Goal: Task Accomplishment & Management: Use online tool/utility

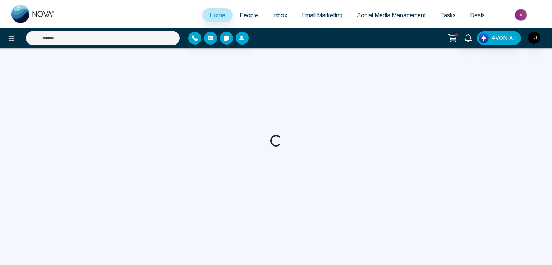
select select "*"
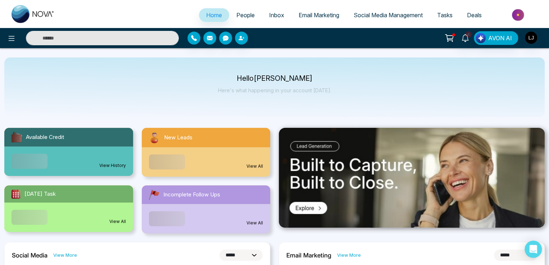
click at [246, 22] on li "People" at bounding box center [245, 15] width 33 height 15
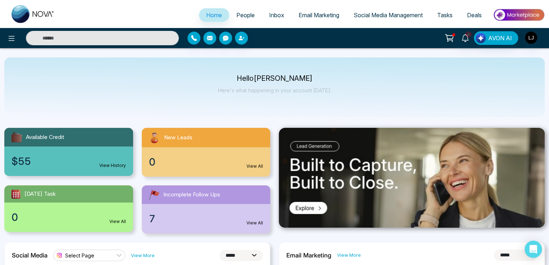
click at [244, 18] on span "People" at bounding box center [245, 15] width 18 height 7
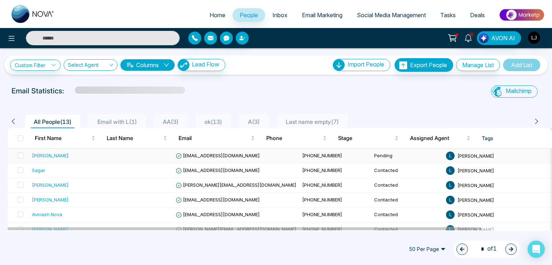
click at [206, 156] on span "[EMAIL_ADDRESS][DOMAIN_NAME]" at bounding box center [218, 156] width 84 height 6
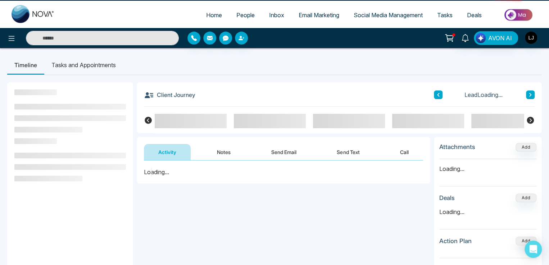
click at [208, 154] on button "Notes" at bounding box center [223, 152] width 42 height 16
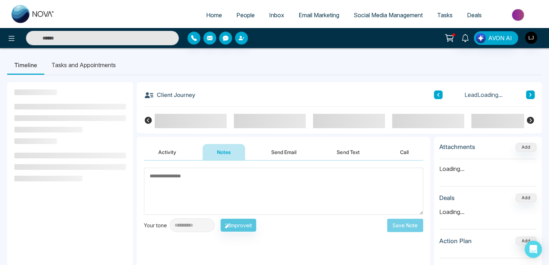
click at [289, 147] on button "Send Email" at bounding box center [284, 152] width 54 height 16
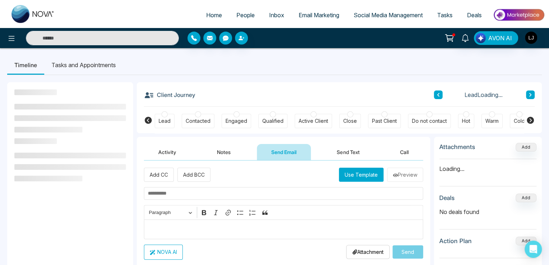
drag, startPoint x: 224, startPoint y: 153, endPoint x: 313, endPoint y: 154, distance: 88.8
click at [226, 154] on button "Notes" at bounding box center [223, 152] width 42 height 16
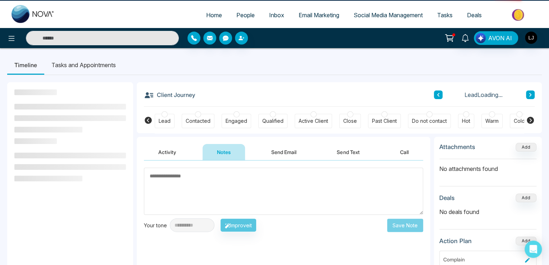
click at [347, 154] on button "Send Text" at bounding box center [347, 152] width 51 height 16
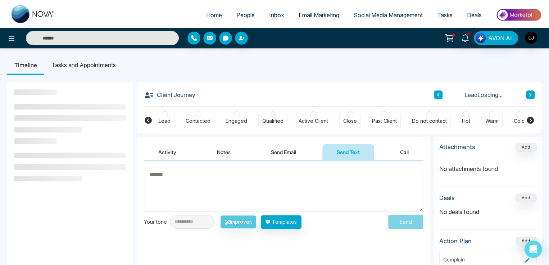
click at [205, 190] on textarea at bounding box center [283, 190] width 279 height 44
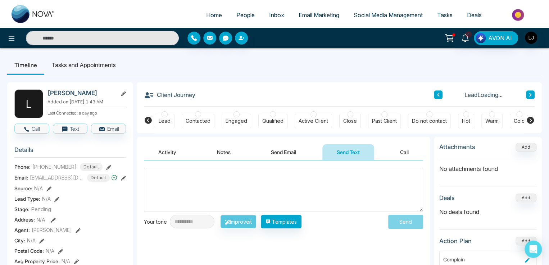
click at [402, 217] on span "Send" at bounding box center [405, 222] width 35 height 14
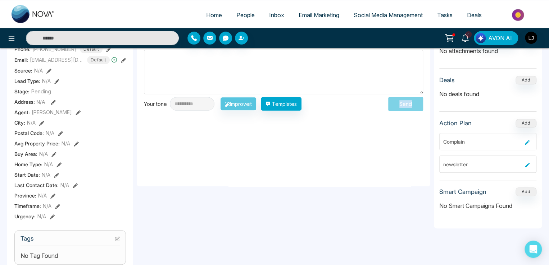
scroll to position [43, 0]
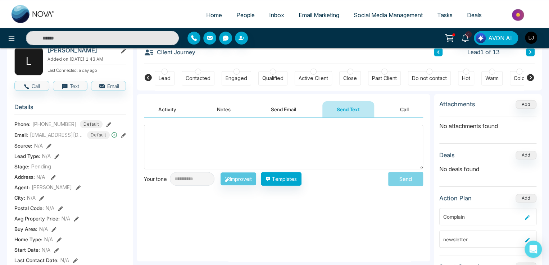
click at [181, 149] on textarea at bounding box center [283, 147] width 279 height 44
click at [406, 177] on span "Send" at bounding box center [405, 179] width 35 height 14
click at [297, 182] on button "Templates" at bounding box center [281, 179] width 41 height 14
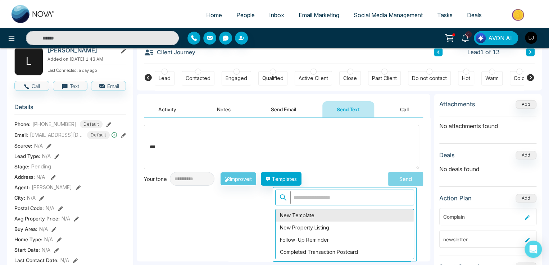
click at [289, 218] on div "New Template" at bounding box center [345, 216] width 138 height 12
type textarea "**********"
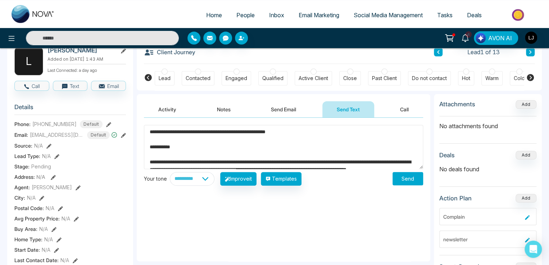
click at [347, 159] on textarea "**********" at bounding box center [283, 147] width 279 height 44
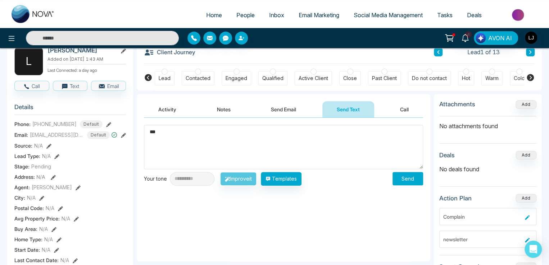
type textarea "*"
click at [192, 146] on textarea at bounding box center [283, 147] width 279 height 44
click at [169, 136] on textarea "* *" at bounding box center [283, 147] width 279 height 44
click at [164, 131] on textarea "* *" at bounding box center [283, 147] width 279 height 44
click at [155, 133] on textarea "* *" at bounding box center [283, 147] width 279 height 44
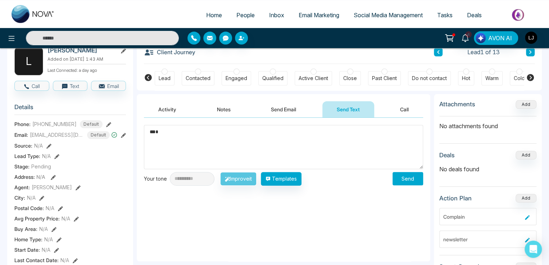
type textarea "*"
click at [158, 149] on textarea "*" at bounding box center [283, 147] width 279 height 44
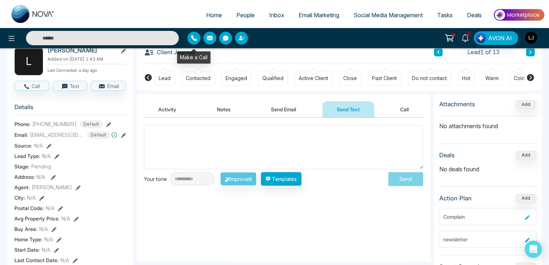
click at [193, 41] on icon "button" at bounding box center [194, 38] width 6 height 6
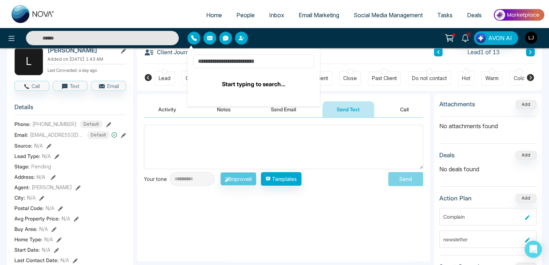
click at [231, 60] on input at bounding box center [253, 62] width 121 height 14
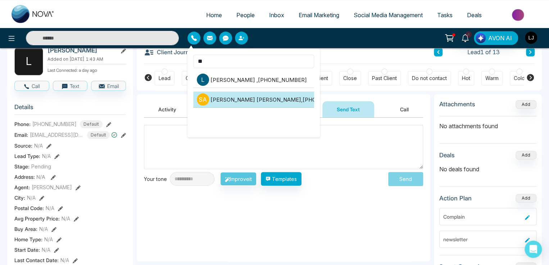
type input "**"
click at [243, 98] on li "S A Soyeb Akhter , +918509908943" at bounding box center [253, 100] width 121 height 16
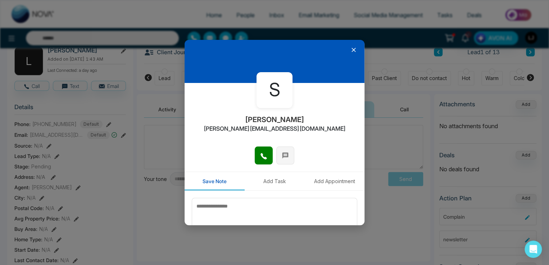
click at [283, 160] on button at bounding box center [285, 156] width 18 height 18
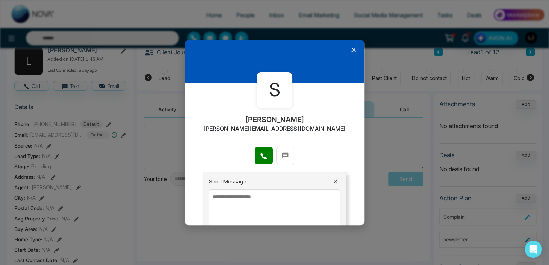
click at [234, 200] on textarea at bounding box center [275, 211] width 132 height 43
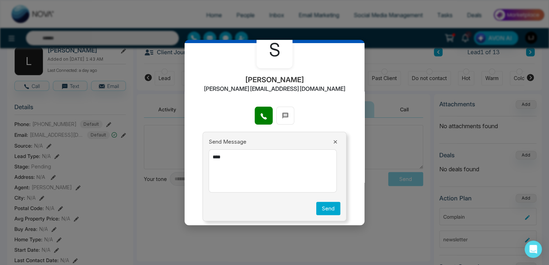
scroll to position [43, 0]
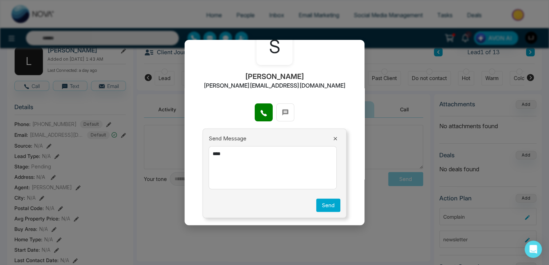
type textarea "****"
click at [333, 138] on icon at bounding box center [334, 138] width 3 height 3
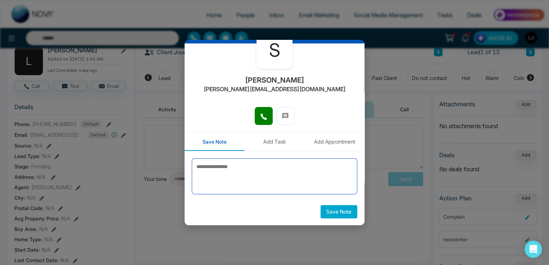
click at [223, 170] on textarea at bounding box center [274, 177] width 165 height 36
type textarea "*******"
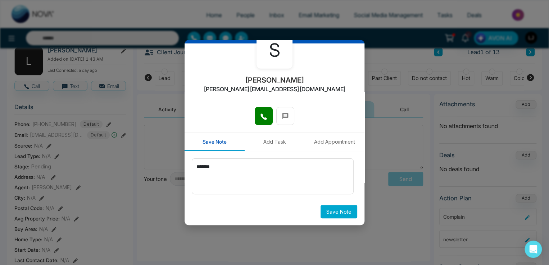
click at [272, 140] on button "Add Task" at bounding box center [275, 142] width 60 height 18
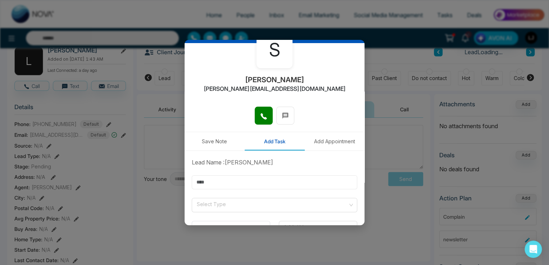
click at [244, 179] on input "text" at bounding box center [274, 183] width 165 height 14
click at [223, 180] on input "text" at bounding box center [274, 183] width 165 height 14
type input "********"
click at [329, 139] on button "Add Appointment" at bounding box center [334, 141] width 60 height 18
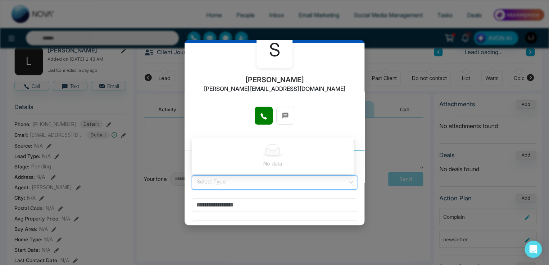
click at [230, 182] on input "search" at bounding box center [272, 181] width 152 height 11
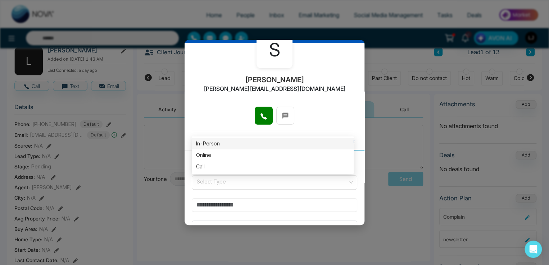
click at [220, 206] on input "text" at bounding box center [274, 206] width 165 height 14
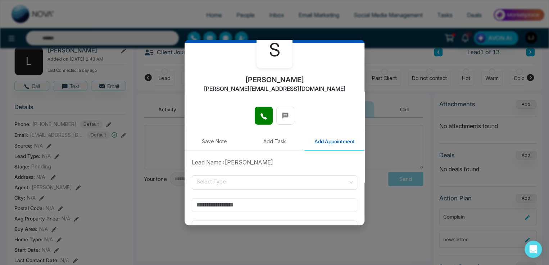
type input "**********"
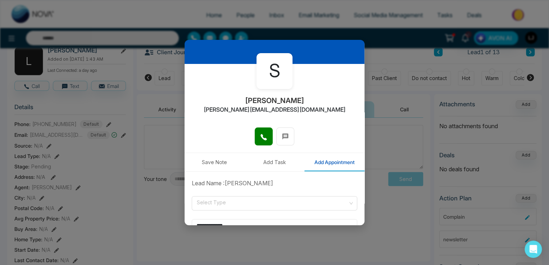
scroll to position [0, 0]
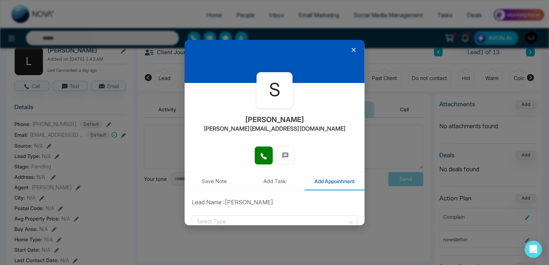
click at [350, 51] on icon at bounding box center [353, 49] width 7 height 7
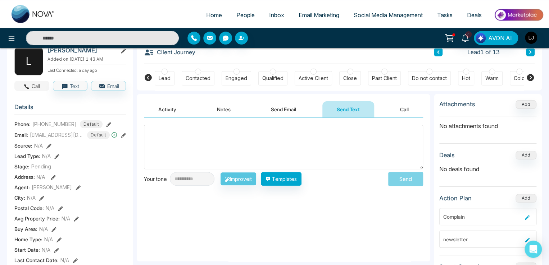
click at [33, 85] on button "Call" at bounding box center [31, 86] width 35 height 10
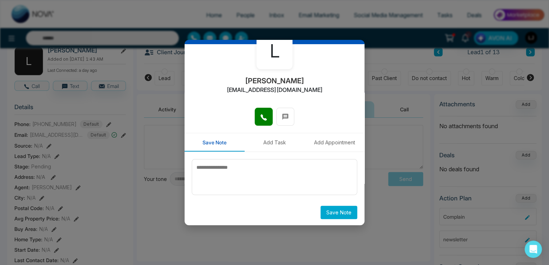
scroll to position [40, 0]
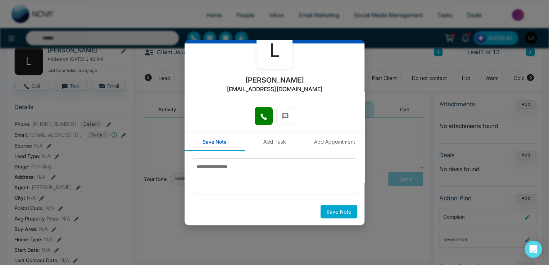
click at [270, 141] on button "Add Task" at bounding box center [275, 142] width 60 height 18
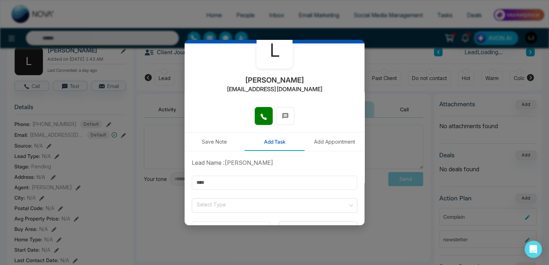
click at [326, 140] on button "Add Appointment" at bounding box center [334, 142] width 60 height 18
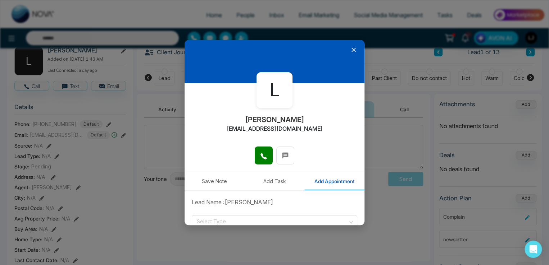
scroll to position [0, 0]
click at [287, 157] on button at bounding box center [285, 156] width 18 height 18
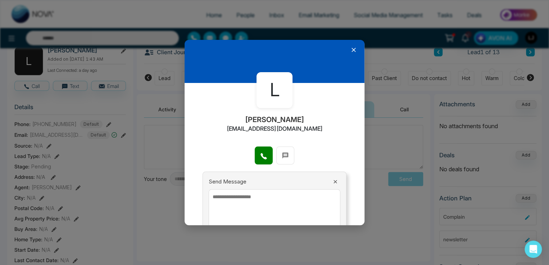
click at [350, 52] on icon at bounding box center [353, 49] width 7 height 7
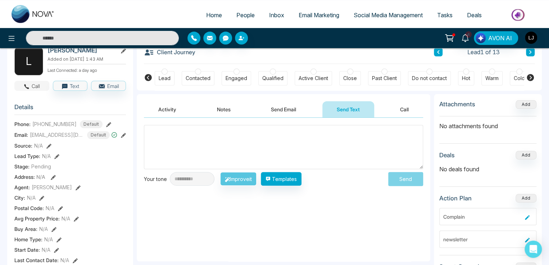
click at [38, 88] on button "Call" at bounding box center [31, 86] width 35 height 10
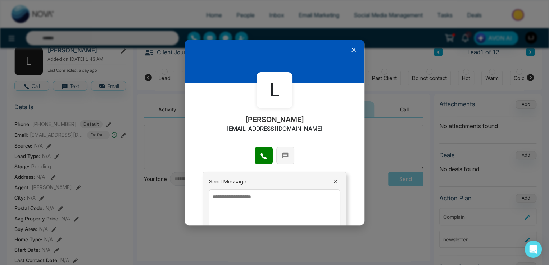
click at [292, 154] on button at bounding box center [285, 156] width 18 height 18
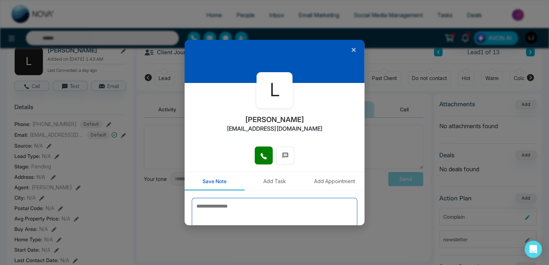
click at [222, 215] on textarea at bounding box center [274, 216] width 165 height 36
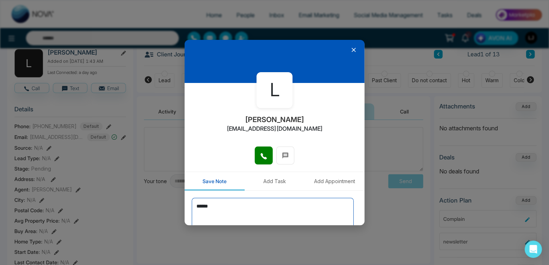
scroll to position [7, 0]
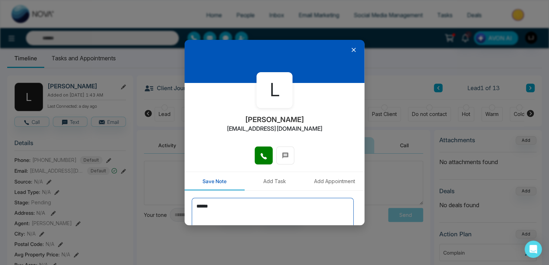
type textarea "******"
click at [350, 49] on icon at bounding box center [353, 49] width 7 height 7
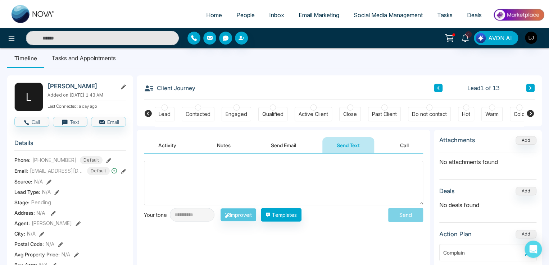
click at [527, 87] on button at bounding box center [530, 88] width 9 height 9
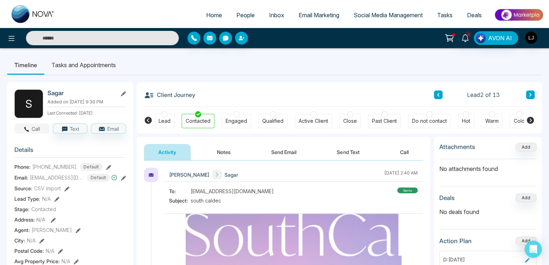
click at [37, 134] on button "Call" at bounding box center [31, 129] width 35 height 10
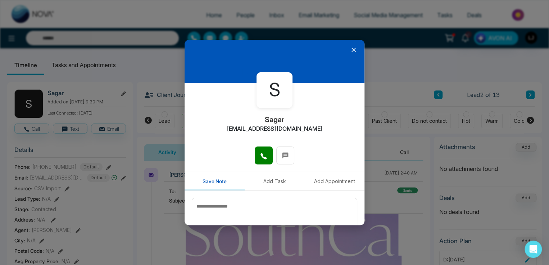
click at [350, 53] on icon at bounding box center [353, 49] width 7 height 7
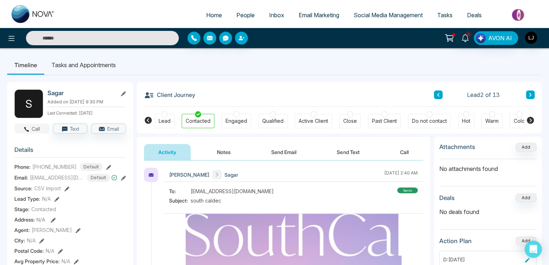
click at [35, 134] on button "Call" at bounding box center [31, 129] width 35 height 10
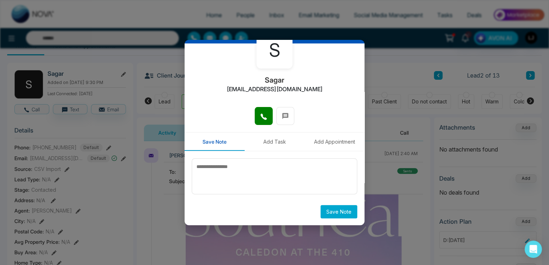
scroll to position [36, 0]
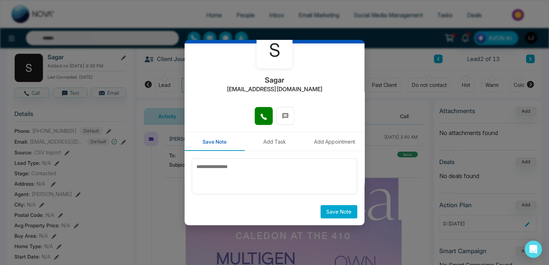
click at [329, 210] on button "Save Note" at bounding box center [338, 211] width 37 height 13
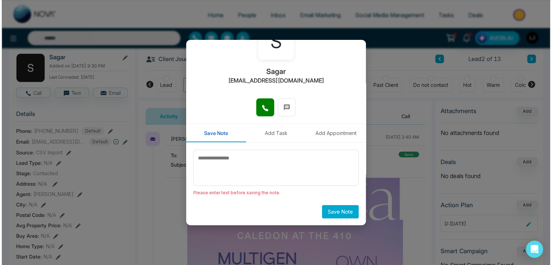
scroll to position [0, 0]
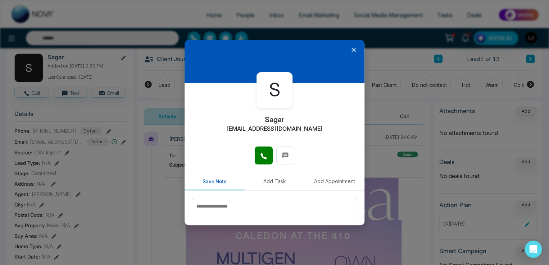
click at [350, 47] on icon at bounding box center [353, 49] width 7 height 7
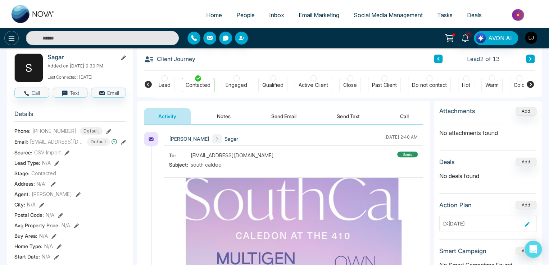
click at [9, 41] on icon at bounding box center [11, 38] width 9 height 9
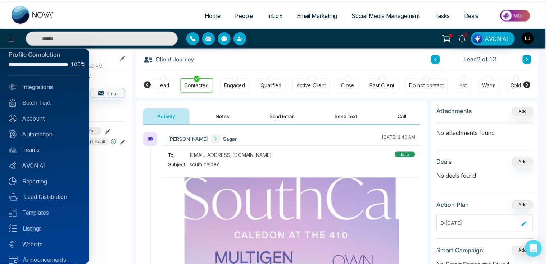
scroll to position [17, 0]
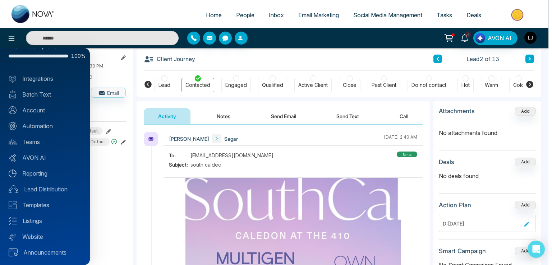
click at [140, 95] on div at bounding box center [276, 132] width 552 height 265
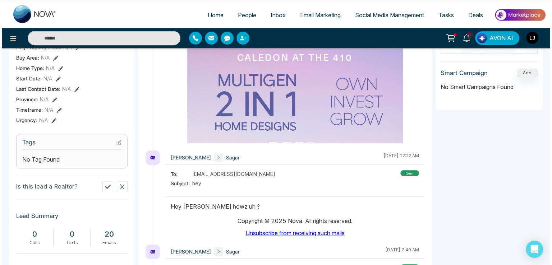
scroll to position [216, 0]
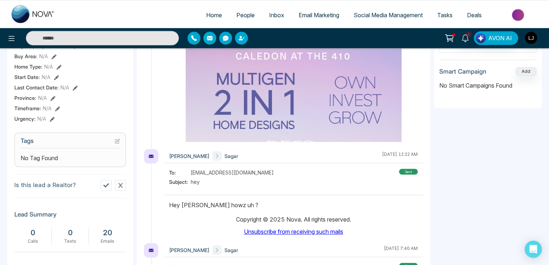
click at [116, 143] on icon at bounding box center [117, 141] width 5 height 5
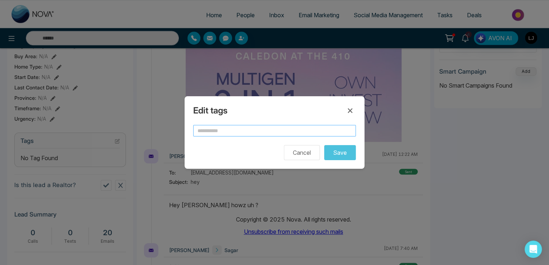
click at [229, 133] on input "text" at bounding box center [274, 131] width 163 height 12
type input "**"
click at [341, 151] on button "Save" at bounding box center [340, 152] width 32 height 15
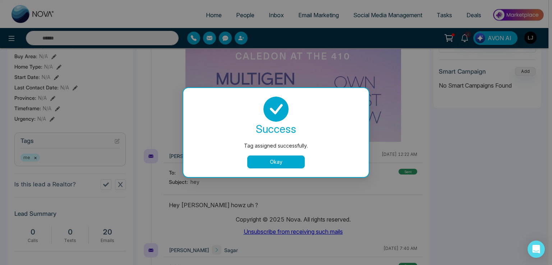
click at [273, 163] on button "Okay" at bounding box center [276, 162] width 58 height 13
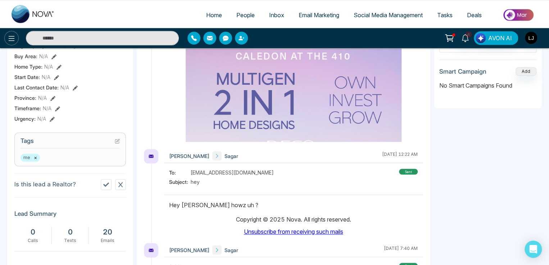
click at [14, 36] on icon at bounding box center [11, 38] width 9 height 9
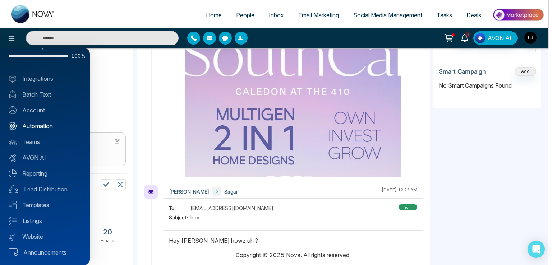
click at [45, 125] on link "Automation" at bounding box center [45, 126] width 73 height 9
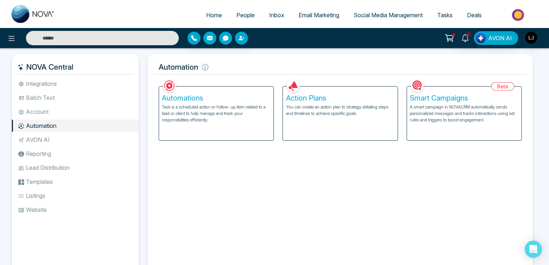
click at [326, 109] on p "You can create an action plan to strategy detailing steps and timelines to achi…" at bounding box center [340, 110] width 109 height 13
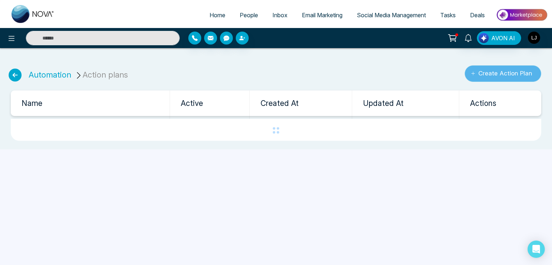
click at [467, 76] on button "Create Action Plan" at bounding box center [503, 73] width 77 height 17
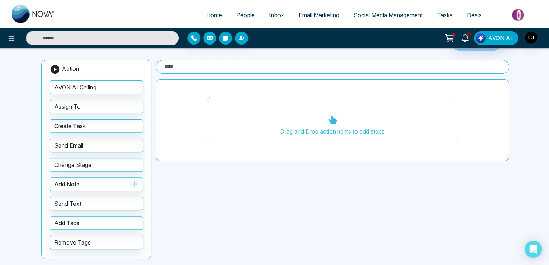
scroll to position [48, 0]
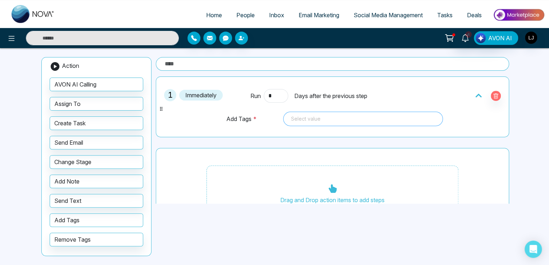
click at [294, 123] on div "Select value" at bounding box center [363, 119] width 160 height 14
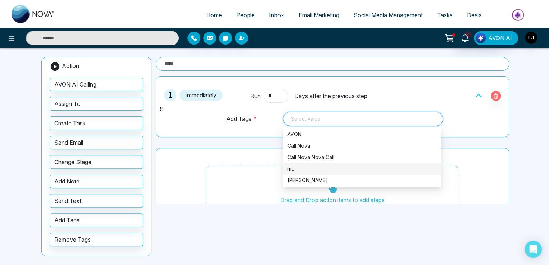
click at [292, 163] on div "me" at bounding box center [362, 169] width 158 height 12
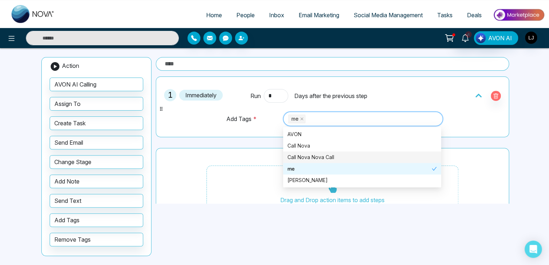
click at [234, 137] on div "1 Immediately Run * Days after the previous step Add Tags * me 93234 93237 9346…" at bounding box center [332, 154] width 353 height 154
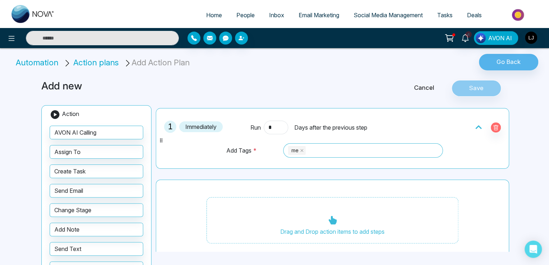
scroll to position [25, 0]
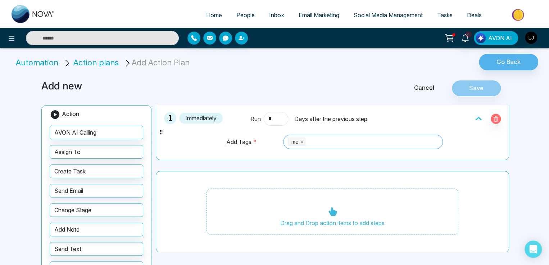
click at [321, 142] on div "me" at bounding box center [363, 142] width 150 height 10
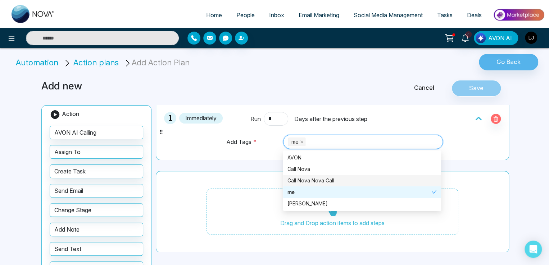
click at [309, 177] on div "Call Nova Nova Call" at bounding box center [361, 181] width 149 height 8
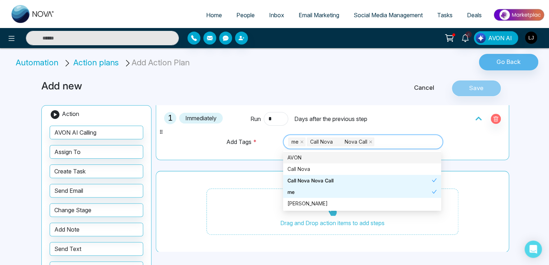
click at [363, 84] on div "Cancel Save" at bounding box center [433, 88] width 158 height 17
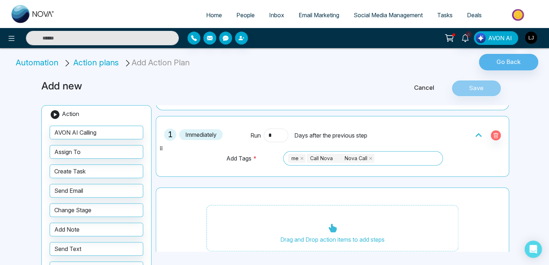
scroll to position [0, 0]
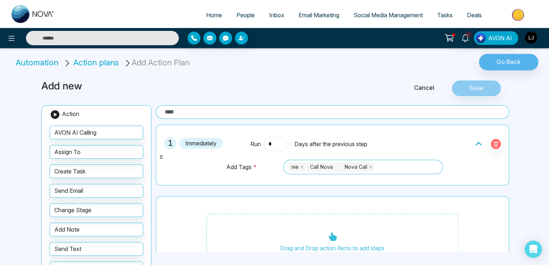
click at [193, 113] on input "text" at bounding box center [332, 112] width 353 height 14
type input "****"
drag, startPoint x: 467, startPoint y: 84, endPoint x: 473, endPoint y: 86, distance: 6.0
click at [469, 84] on button "Save" at bounding box center [476, 88] width 50 height 17
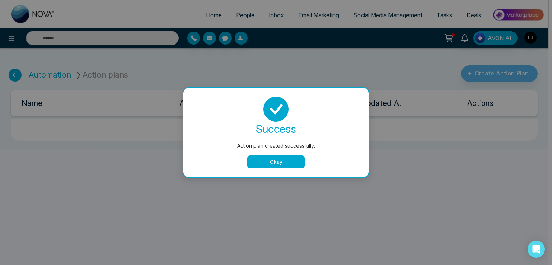
drag, startPoint x: 271, startPoint y: 158, endPoint x: 266, endPoint y: 162, distance: 6.4
click at [268, 161] on button "Okay" at bounding box center [276, 162] width 58 height 13
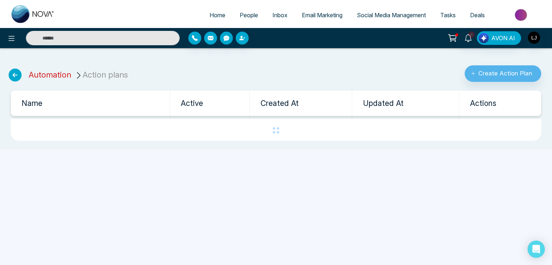
click at [58, 77] on link "Automation" at bounding box center [50, 74] width 42 height 9
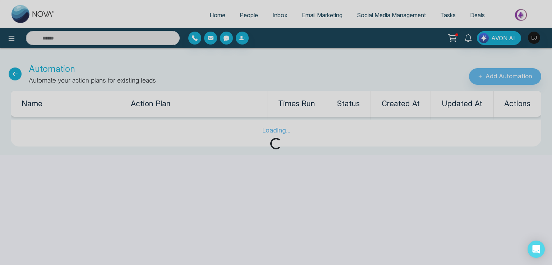
click at [502, 77] on div "Loading..." at bounding box center [276, 132] width 552 height 265
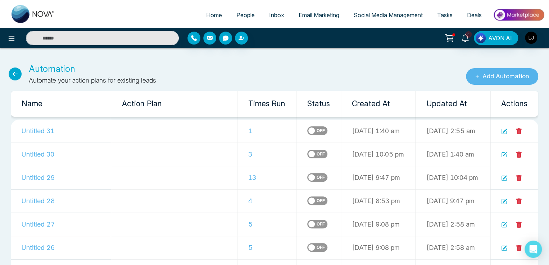
click at [502, 77] on button "Add Automation" at bounding box center [502, 76] width 72 height 17
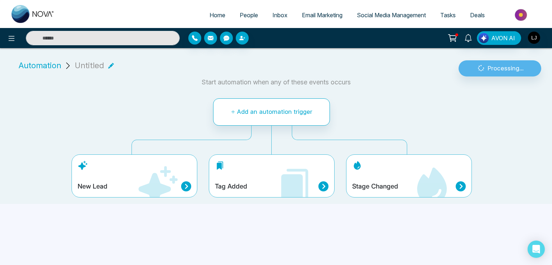
click at [420, 182] on icon at bounding box center [433, 186] width 30 height 36
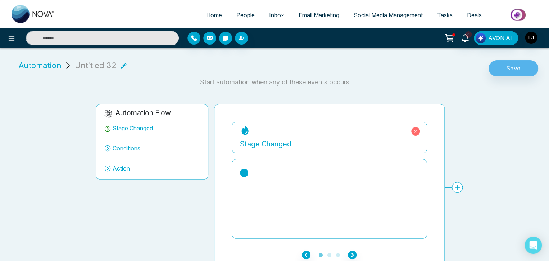
click at [247, 173] on link at bounding box center [244, 173] width 8 height 8
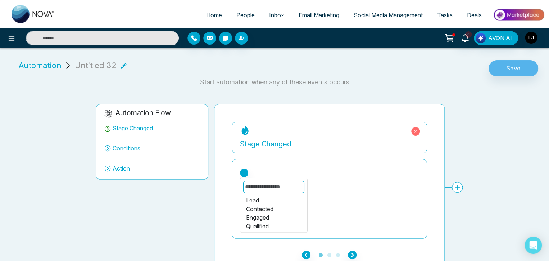
click at [255, 201] on div "Lead" at bounding box center [273, 200] width 55 height 9
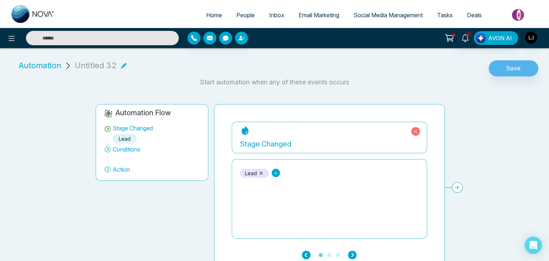
click at [354, 255] on icon "button" at bounding box center [352, 255] width 9 height 9
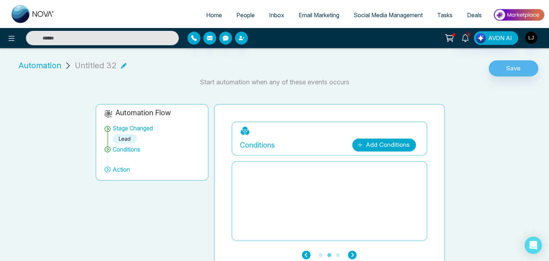
click at [379, 144] on link "Add Conditions" at bounding box center [384, 145] width 64 height 13
click at [313, 195] on div at bounding box center [329, 201] width 179 height 72
drag, startPoint x: 346, startPoint y: 255, endPoint x: 349, endPoint y: 252, distance: 3.8
click at [347, 255] on ul "1 2 3" at bounding box center [329, 255] width 195 height 9
click at [352, 253] on icon "button" at bounding box center [352, 255] width 9 height 9
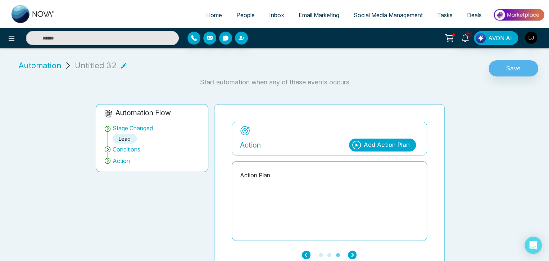
click at [400, 150] on div "Add Action Plan" at bounding box center [382, 145] width 67 height 13
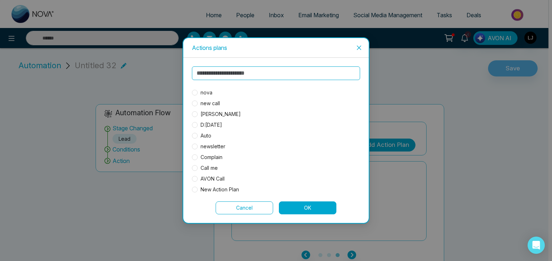
click at [208, 89] on span "nova" at bounding box center [207, 93] width 18 height 8
click at [299, 209] on button "OK" at bounding box center [308, 208] width 58 height 13
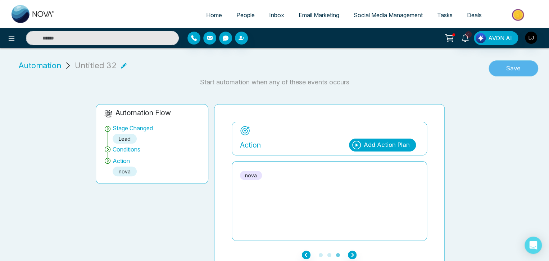
click at [496, 63] on button "Save" at bounding box center [513, 68] width 50 height 17
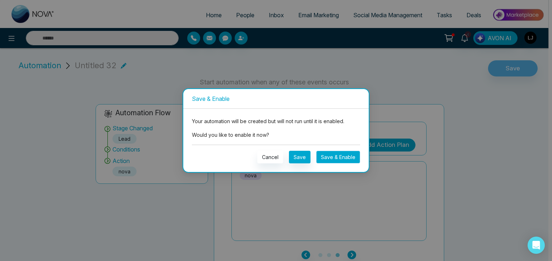
click at [330, 155] on button "Save & Enable" at bounding box center [339, 157] width 44 height 13
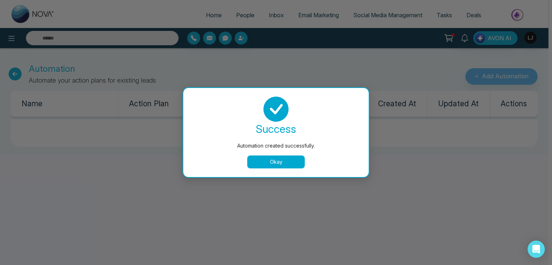
click at [282, 163] on button "Okay" at bounding box center [276, 162] width 58 height 13
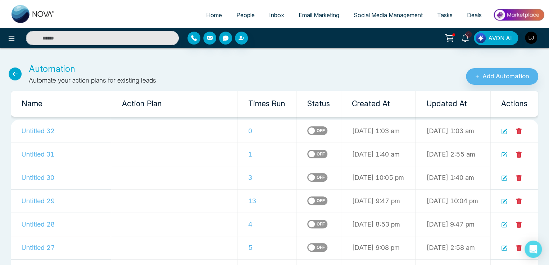
click at [243, 12] on span "People" at bounding box center [245, 15] width 18 height 7
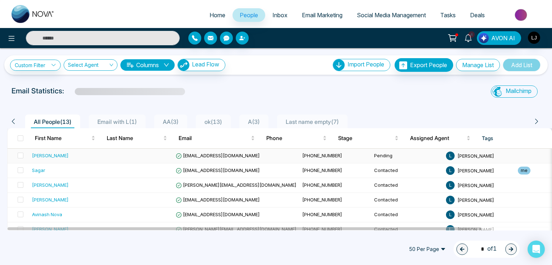
click at [194, 154] on span "[EMAIL_ADDRESS][DOMAIN_NAME]" at bounding box center [218, 156] width 84 height 6
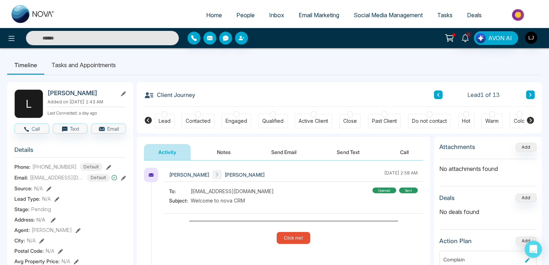
click at [528, 92] on button at bounding box center [530, 95] width 9 height 9
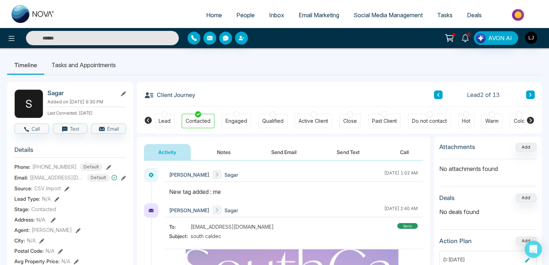
click at [159, 120] on div "Lead" at bounding box center [165, 121] width 12 height 7
click at [227, 152] on button "Notes" at bounding box center [223, 152] width 42 height 16
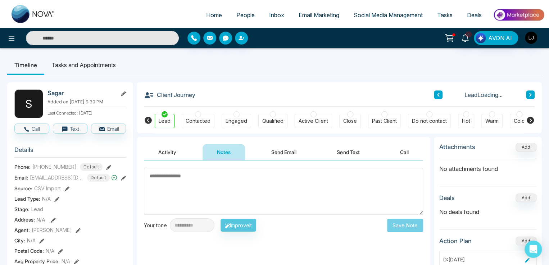
click at [174, 147] on button "Activity" at bounding box center [167, 152] width 47 height 16
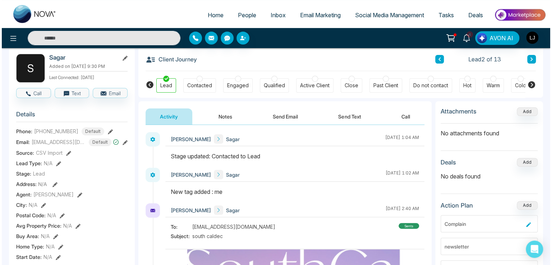
scroll to position [36, 0]
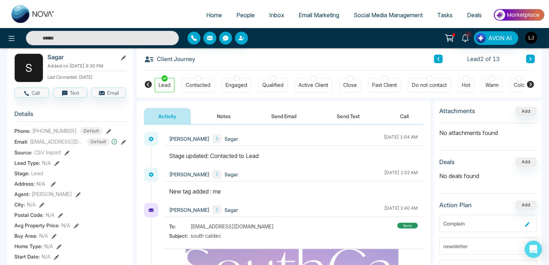
click at [224, 117] on button "Notes" at bounding box center [223, 116] width 42 height 16
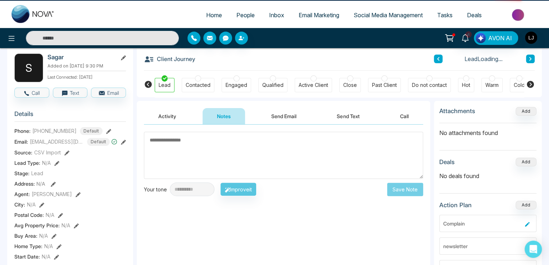
click at [184, 117] on button "Activity" at bounding box center [167, 116] width 47 height 16
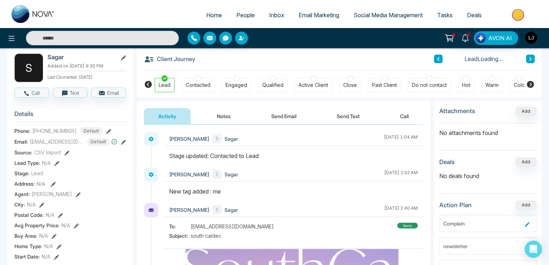
click at [222, 117] on button "Notes" at bounding box center [223, 116] width 42 height 16
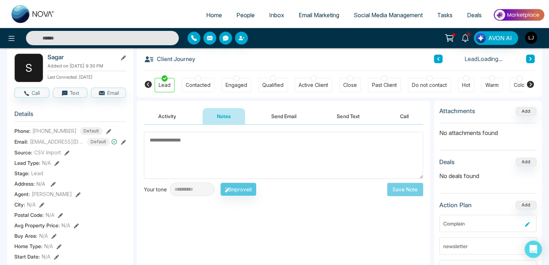
click at [166, 110] on button "Activity" at bounding box center [167, 116] width 47 height 16
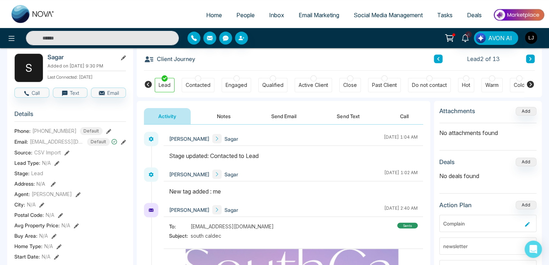
drag, startPoint x: 222, startPoint y: 115, endPoint x: 201, endPoint y: 119, distance: 21.3
click at [217, 117] on button "Notes" at bounding box center [223, 116] width 42 height 16
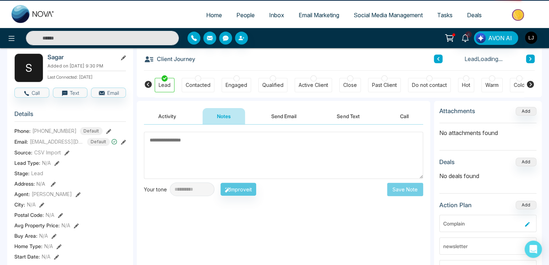
click at [170, 119] on button "Activity" at bounding box center [167, 116] width 47 height 16
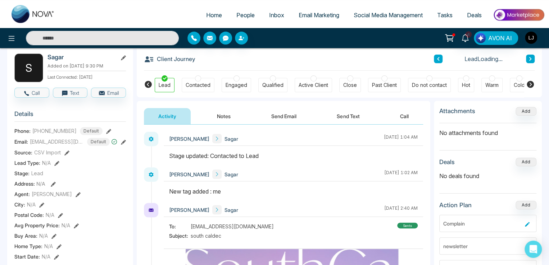
click at [217, 117] on button "Notes" at bounding box center [223, 116] width 42 height 16
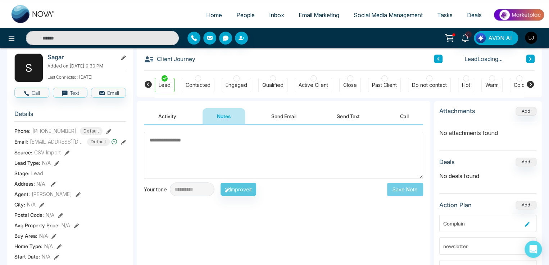
click at [173, 114] on button "Activity" at bounding box center [167, 116] width 47 height 16
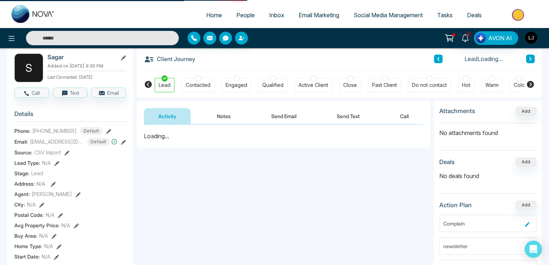
click at [218, 119] on button "Notes" at bounding box center [223, 116] width 42 height 16
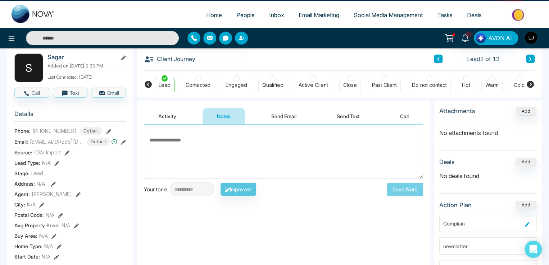
drag, startPoint x: 157, startPoint y: 113, endPoint x: 209, endPoint y: 111, distance: 52.2
click at [160, 112] on button "Activity" at bounding box center [167, 116] width 47 height 16
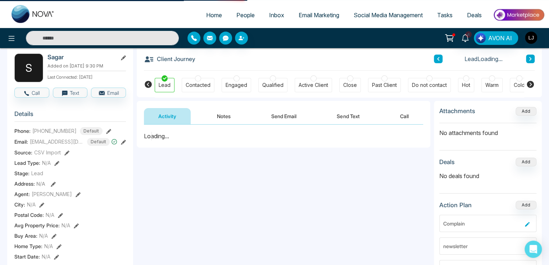
click at [212, 111] on button "Notes" at bounding box center [223, 116] width 42 height 16
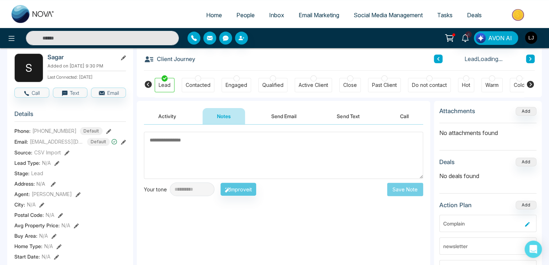
drag, startPoint x: 191, startPoint y: 112, endPoint x: 173, endPoint y: 110, distance: 17.8
click at [190, 112] on div "Activity Notes Send Email Send Text Call" at bounding box center [283, 116] width 279 height 17
click at [174, 114] on button "Activity" at bounding box center [167, 116] width 47 height 16
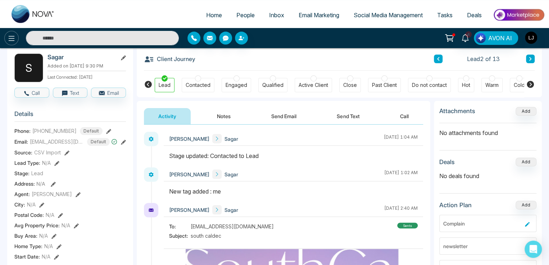
click at [7, 36] on icon at bounding box center [11, 38] width 9 height 9
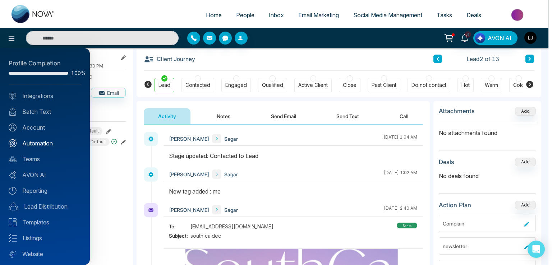
click at [42, 142] on link "Automation" at bounding box center [45, 143] width 73 height 9
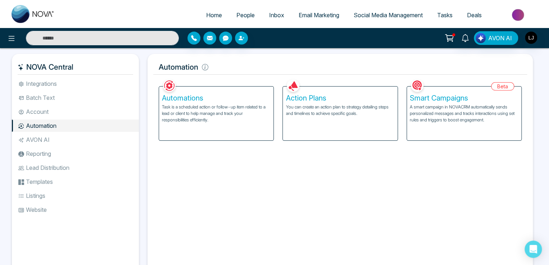
click at [198, 119] on p "Task is a scheduled action or follow-up item related to a lead or client to hel…" at bounding box center [216, 113] width 109 height 19
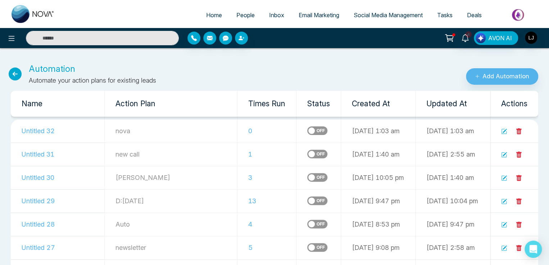
click at [240, 15] on span "People" at bounding box center [245, 15] width 18 height 7
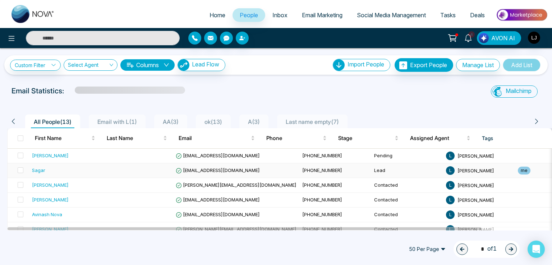
click at [212, 169] on span "[EMAIL_ADDRESS][DOMAIN_NAME]" at bounding box center [218, 171] width 84 height 6
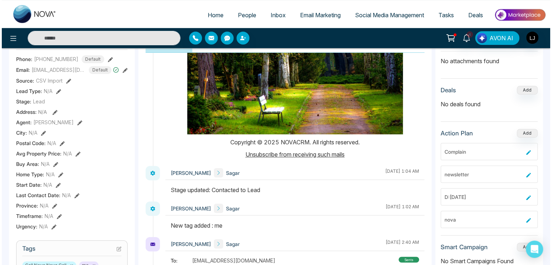
scroll to position [360, 0]
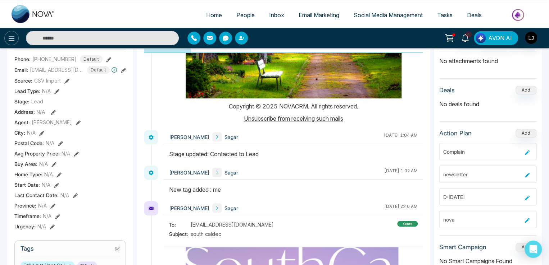
click at [6, 39] on button at bounding box center [11, 38] width 14 height 14
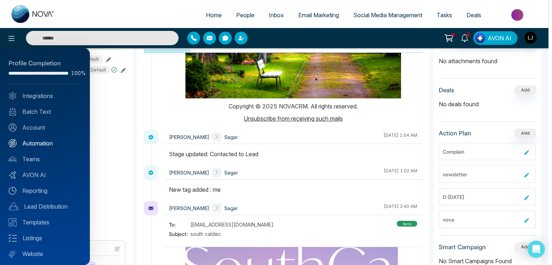
click at [38, 141] on link "Automation" at bounding box center [45, 143] width 73 height 9
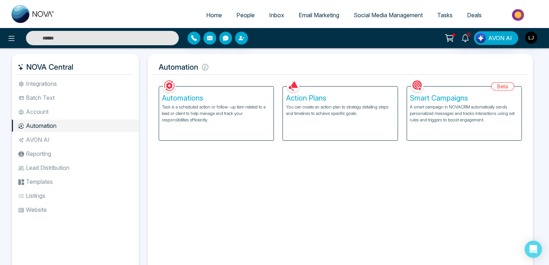
click at [200, 110] on p "Task is a scheduled action or follow-up item related to a lead or client to hel…" at bounding box center [216, 113] width 109 height 19
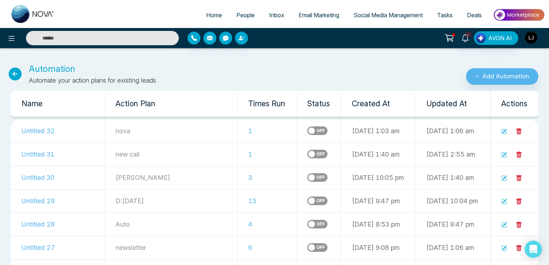
click at [526, 37] on img "button" at bounding box center [531, 38] width 12 height 12
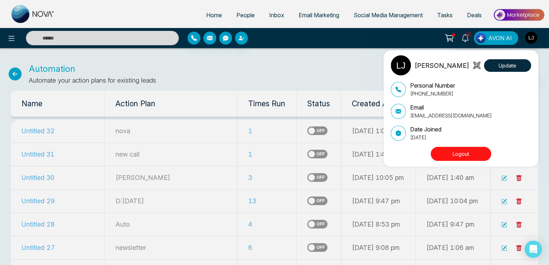
click at [213, 87] on div "[PERSON_NAME] Update Personal Number [PHONE_NUMBER] Email [EMAIL_ADDRESS][DOMAI…" at bounding box center [274, 132] width 549 height 265
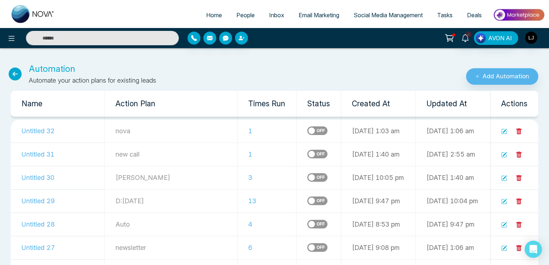
click at [14, 75] on icon at bounding box center [15, 74] width 13 height 13
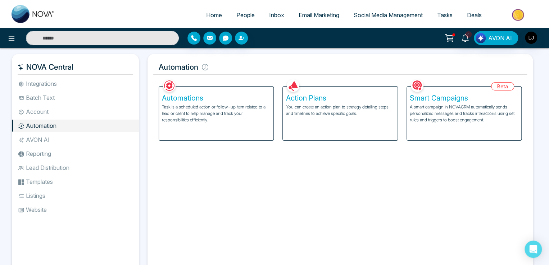
click at [331, 87] on div "Action Plans You can create an action plan to strategy detailing steps and time…" at bounding box center [340, 114] width 114 height 54
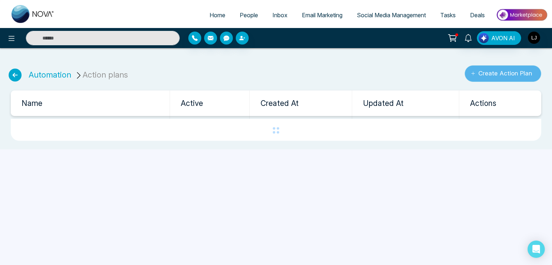
click at [509, 73] on button "Create Action Plan" at bounding box center [503, 73] width 77 height 17
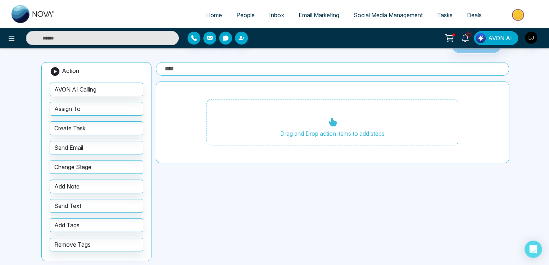
scroll to position [48, 0]
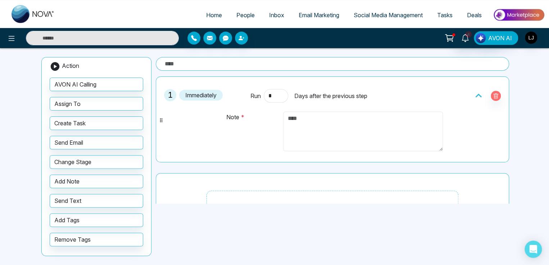
click at [291, 121] on textarea at bounding box center [363, 132] width 160 height 40
type textarea "**********"
click at [203, 60] on input "text" at bounding box center [332, 64] width 353 height 14
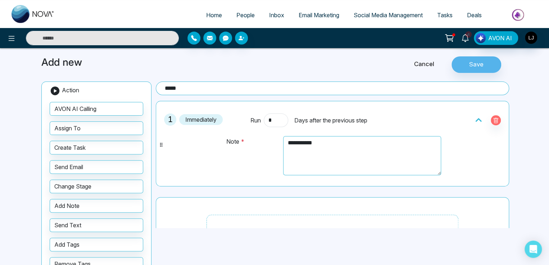
scroll to position [0, 0]
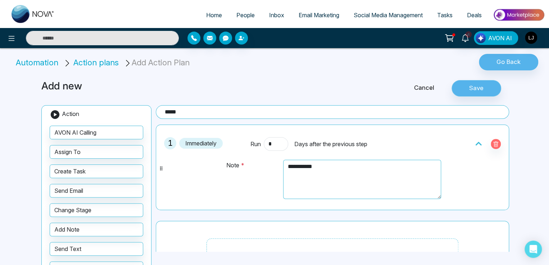
type input "*****"
click at [476, 83] on button "Save" at bounding box center [476, 88] width 50 height 17
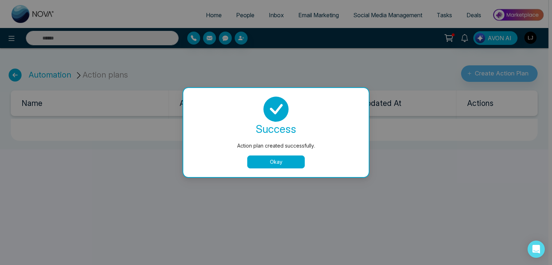
click at [286, 163] on button "Okay" at bounding box center [276, 162] width 58 height 13
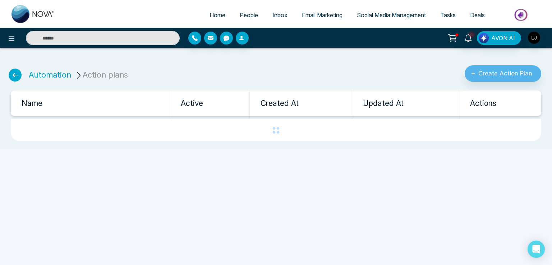
click at [53, 80] on li "Automation" at bounding box center [50, 75] width 42 height 12
click at [55, 74] on link "Automation" at bounding box center [50, 74] width 42 height 9
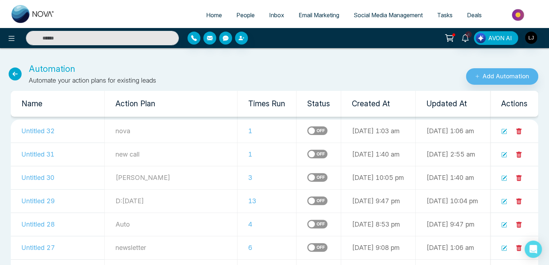
click at [307, 128] on label at bounding box center [317, 131] width 20 height 9
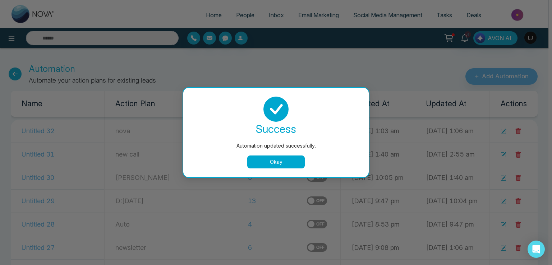
click at [278, 249] on div "Automation updated successfully. success Automation updated successfully. Okay" at bounding box center [276, 132] width 552 height 265
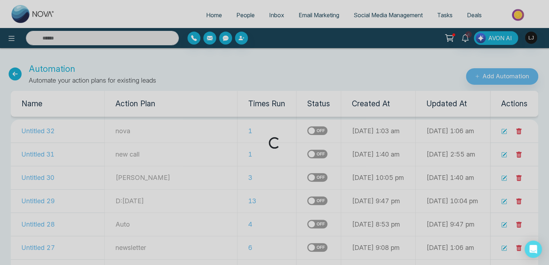
click at [278, 249] on div "Loading..." at bounding box center [274, 132] width 549 height 265
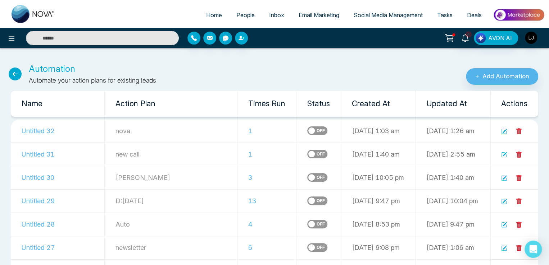
click at [307, 248] on label at bounding box center [317, 247] width 20 height 9
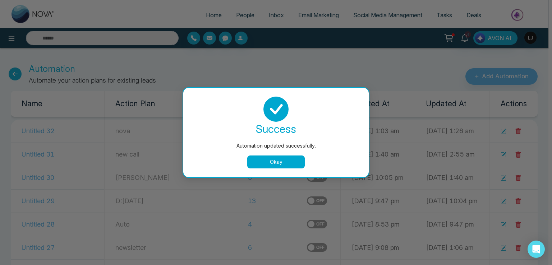
click at [489, 78] on div "Automation updated successfully. success Automation updated successfully. Okay" at bounding box center [276, 132] width 552 height 265
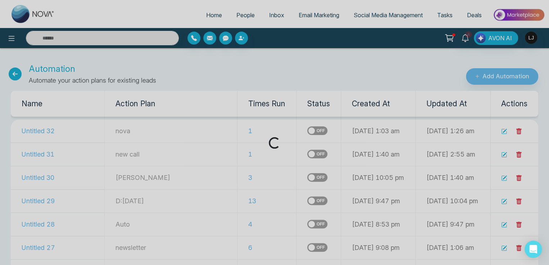
click at [489, 78] on div "Loading..." at bounding box center [274, 132] width 549 height 265
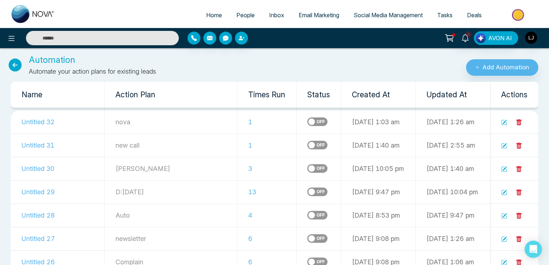
scroll to position [72, 0]
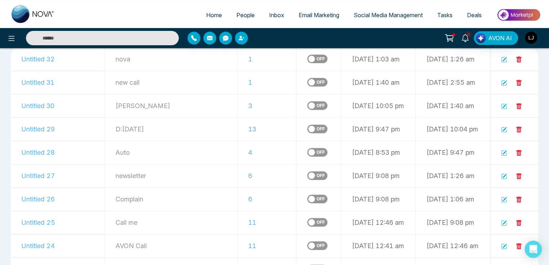
click at [307, 193] on div at bounding box center [317, 195] width 20 height 9
click at [307, 196] on label at bounding box center [317, 199] width 20 height 9
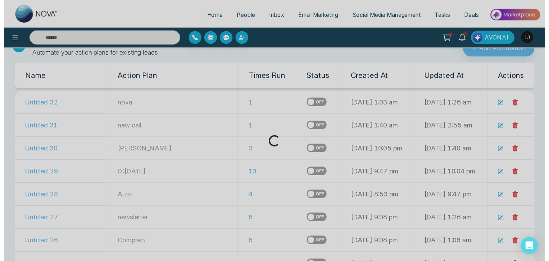
scroll to position [0, 0]
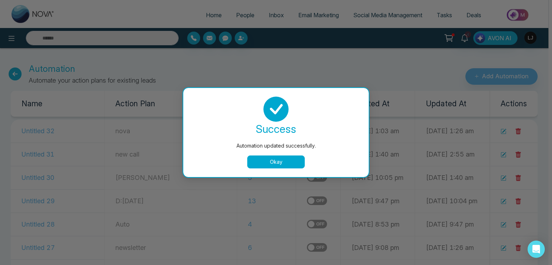
click at [499, 75] on div "Automation updated successfully. success Automation updated successfully. Okay" at bounding box center [276, 132] width 552 height 265
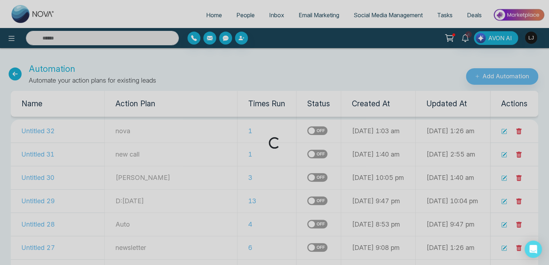
click at [499, 75] on div "Loading..." at bounding box center [274, 132] width 549 height 265
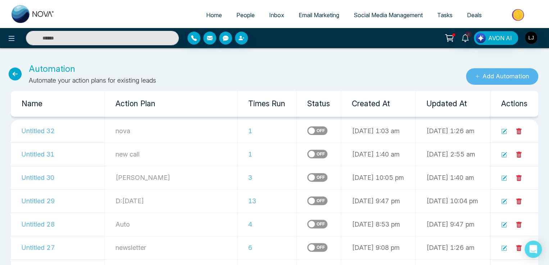
click at [499, 75] on button "Add Automation" at bounding box center [502, 76] width 72 height 17
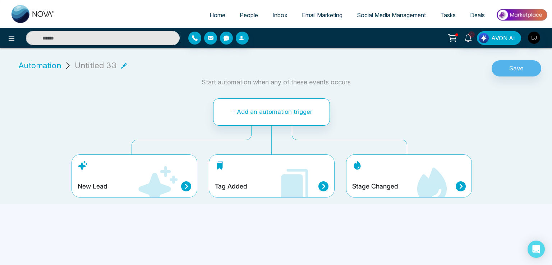
click at [278, 185] on icon at bounding box center [294, 186] width 43 height 43
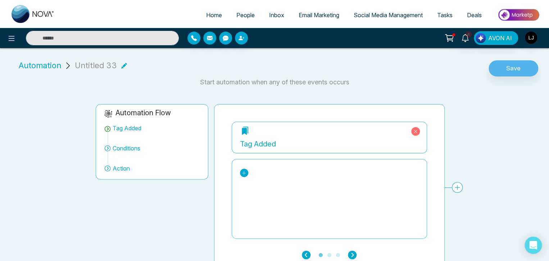
click at [247, 172] on link at bounding box center [244, 173] width 8 height 8
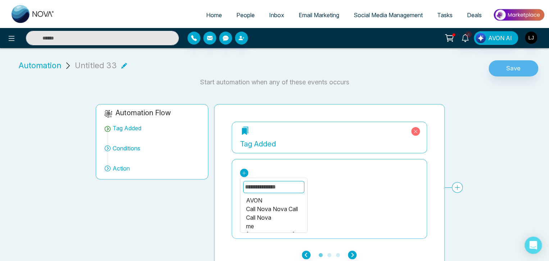
click at [253, 223] on div "me" at bounding box center [273, 226] width 55 height 9
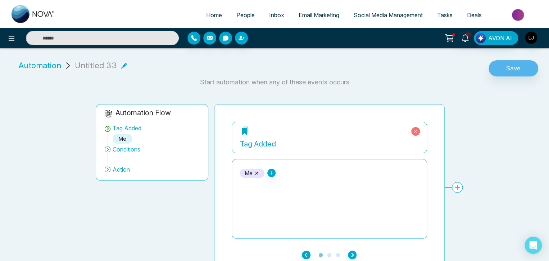
click at [460, 185] on div "Tag Added me AVON Call Nova Nova Call Call Nova [PERSON_NAME] Call Nova Conditi…" at bounding box center [525, 181] width 586 height 119
click at [460, 189] on div "Tag Added me AVON Call Nova Nova Call Call Nova [PERSON_NAME] Call Nova Conditi…" at bounding box center [525, 181] width 586 height 119
click at [458, 186] on div "Tag Added me AVON Call Nova Nova Call Call Nova [PERSON_NAME] Call Nova Conditi…" at bounding box center [525, 181] width 586 height 119
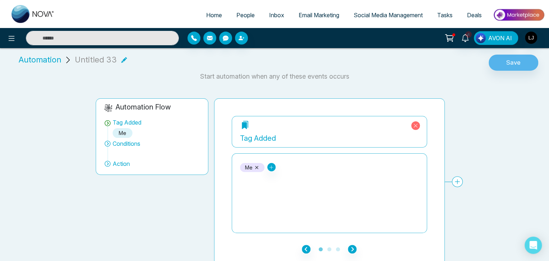
scroll to position [9, 0]
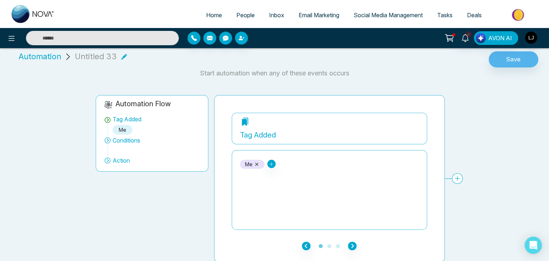
click at [457, 178] on div "Tag Added me AVON Call Nova Nova Call Call Nova [PERSON_NAME] Call Nova Conditi…" at bounding box center [525, 172] width 586 height 119
click at [457, 180] on div "Tag Added me AVON Call Nova Nova Call Call Nova [PERSON_NAME] Call Nova Conditi…" at bounding box center [525, 172] width 586 height 119
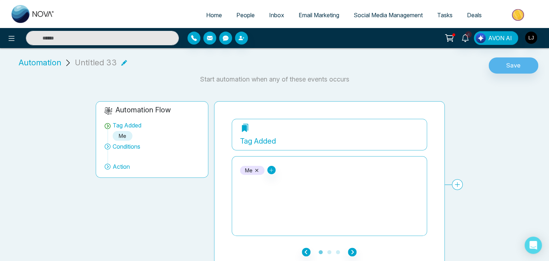
scroll to position [0, 0]
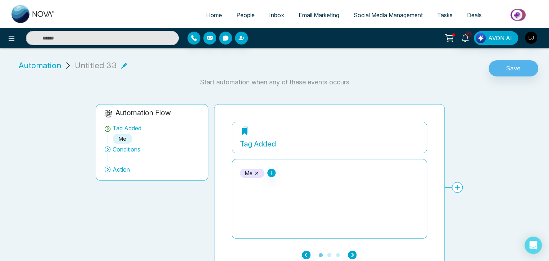
click at [458, 190] on div "Tag Added me AVON Call Nova Nova Call Call Nova [PERSON_NAME] Call Nova Conditi…" at bounding box center [525, 181] width 586 height 119
click at [459, 187] on div "Tag Added me AVON Call Nova Nova Call Call Nova [PERSON_NAME] Call Nova Conditi…" at bounding box center [525, 181] width 586 height 119
click at [416, 131] on icon at bounding box center [416, 132] width 4 height 4
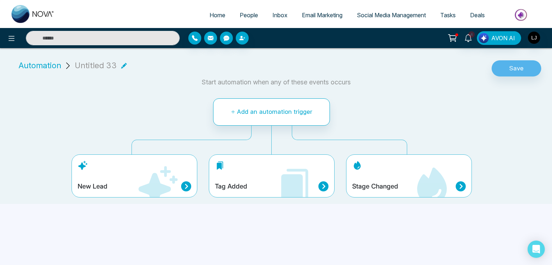
click at [254, 170] on div "Tag Added" at bounding box center [272, 176] width 126 height 43
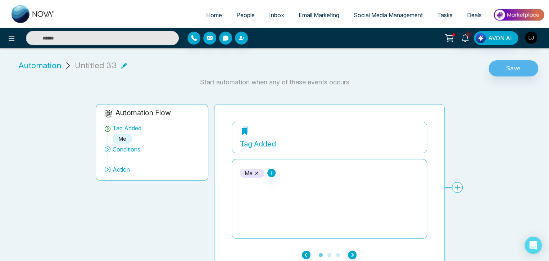
click at [460, 187] on div "Tag Added me AVON Call Nova Nova Call Call Nova [PERSON_NAME] Call Nova Conditi…" at bounding box center [525, 181] width 586 height 119
click at [354, 255] on icon "button" at bounding box center [352, 255] width 9 height 9
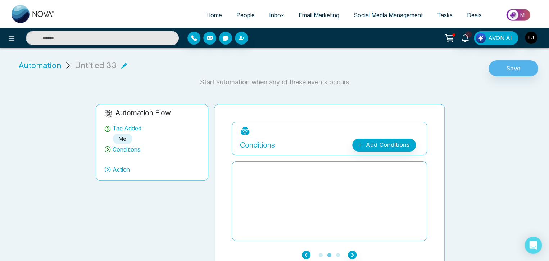
click at [306, 253] on icon "button" at bounding box center [306, 255] width 9 height 9
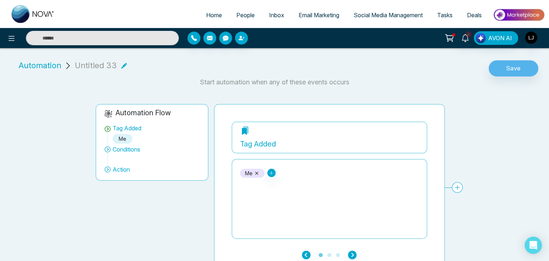
click at [458, 189] on div "Tag Added me AVON Call Nova Nova Call Call Nova [PERSON_NAME] Call Nova Conditi…" at bounding box center [525, 181] width 586 height 119
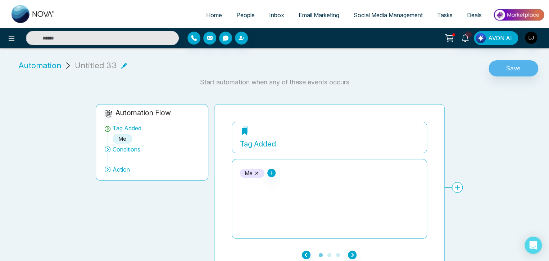
click at [458, 189] on div "Tag Added me AVON Call Nova Nova Call Call Nova [PERSON_NAME] Call Nova Conditi…" at bounding box center [525, 181] width 586 height 119
click at [456, 186] on div "Tag Added me AVON Call Nova Nova Call Call Nova [PERSON_NAME] Call Nova Conditi…" at bounding box center [525, 181] width 586 height 119
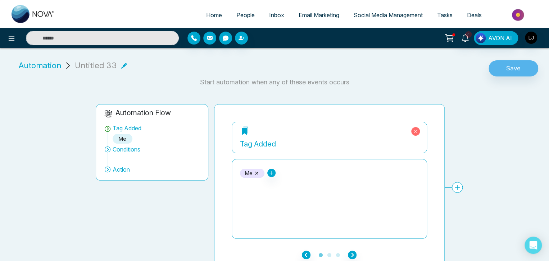
click at [418, 133] on icon at bounding box center [415, 131] width 9 height 9
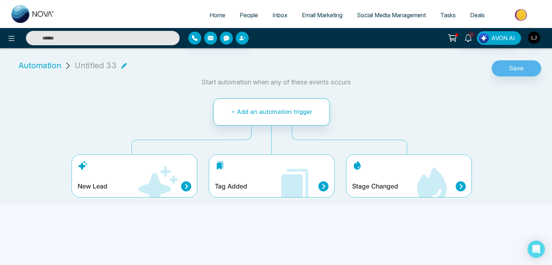
click at [156, 180] on icon at bounding box center [157, 185] width 39 height 39
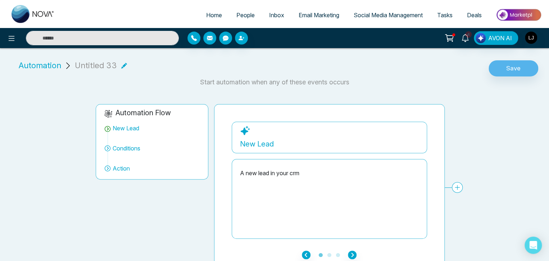
click at [455, 187] on div "New Lead A new lead in your crm Conditions Add Conditions Choose a filters Canc…" at bounding box center [525, 181] width 586 height 119
click at [414, 131] on icon at bounding box center [415, 131] width 9 height 9
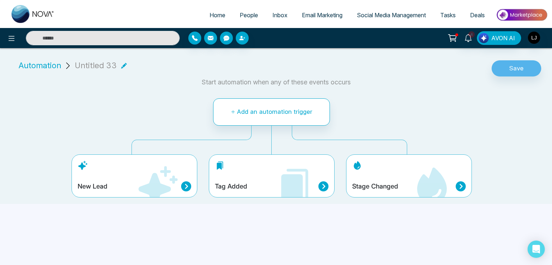
click at [282, 185] on icon at bounding box center [293, 189] width 22 height 30
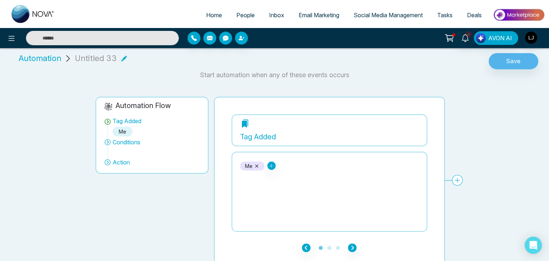
scroll to position [9, 0]
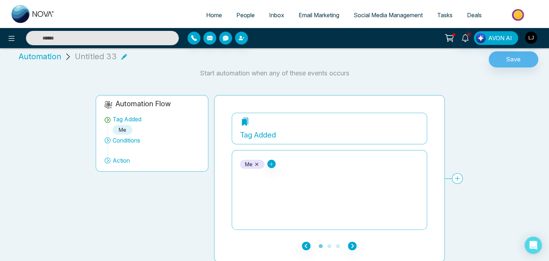
click at [454, 179] on div "Tag Added me AVON Call Nova Nova Call Call Nova [PERSON_NAME] Call Nova Conditi…" at bounding box center [525, 172] width 586 height 119
click at [456, 177] on div "Tag Added me AVON Call Nova Nova Call Call Nova [PERSON_NAME] Call Nova Conditi…" at bounding box center [525, 172] width 586 height 119
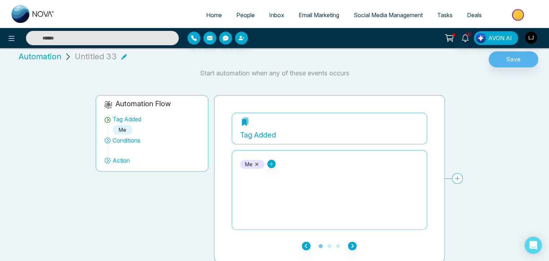
click at [456, 177] on div "Tag Added me AVON Call Nova Nova Call Call Nova [PERSON_NAME] Call Nova Conditi…" at bounding box center [525, 172] width 586 height 119
click at [46, 55] on span "Automation" at bounding box center [40, 57] width 42 height 12
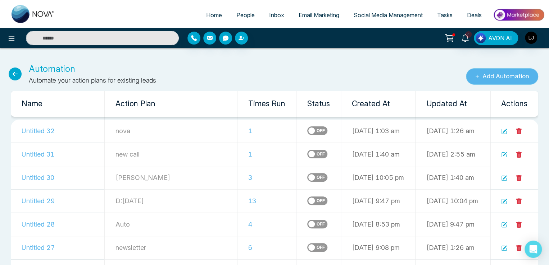
click at [481, 81] on button "Add Automation" at bounding box center [502, 76] width 72 height 17
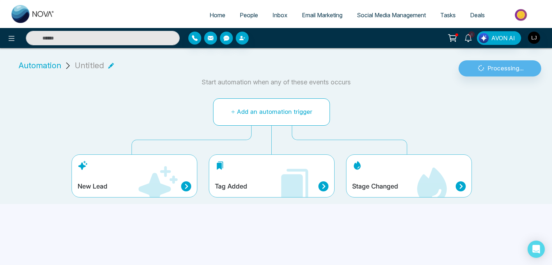
click at [259, 114] on button "Add an automation trigger" at bounding box center [271, 112] width 117 height 27
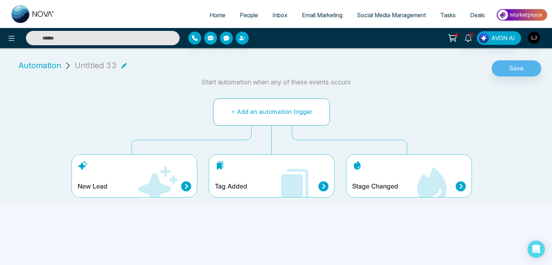
click at [260, 113] on button "Add an automation trigger" at bounding box center [271, 112] width 117 height 27
click at [461, 186] on icon at bounding box center [461, 187] width 10 height 10
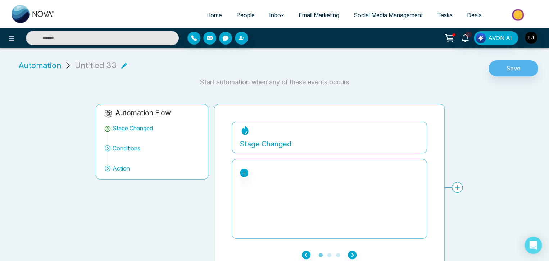
click at [459, 186] on div "Stage Changed No stage found. Conditions Add Conditions Choose a filters Cancel…" at bounding box center [525, 181] width 586 height 119
drag, startPoint x: 459, startPoint y: 186, endPoint x: 425, endPoint y: 186, distance: 33.8
click at [458, 186] on div "Stage Changed Lead Contacted Engaged Qualified Active Client Close Past Client …" at bounding box center [525, 181] width 586 height 119
click at [123, 149] on span "Conditions" at bounding box center [127, 148] width 28 height 9
